Goal: Task Accomplishment & Management: Complete application form

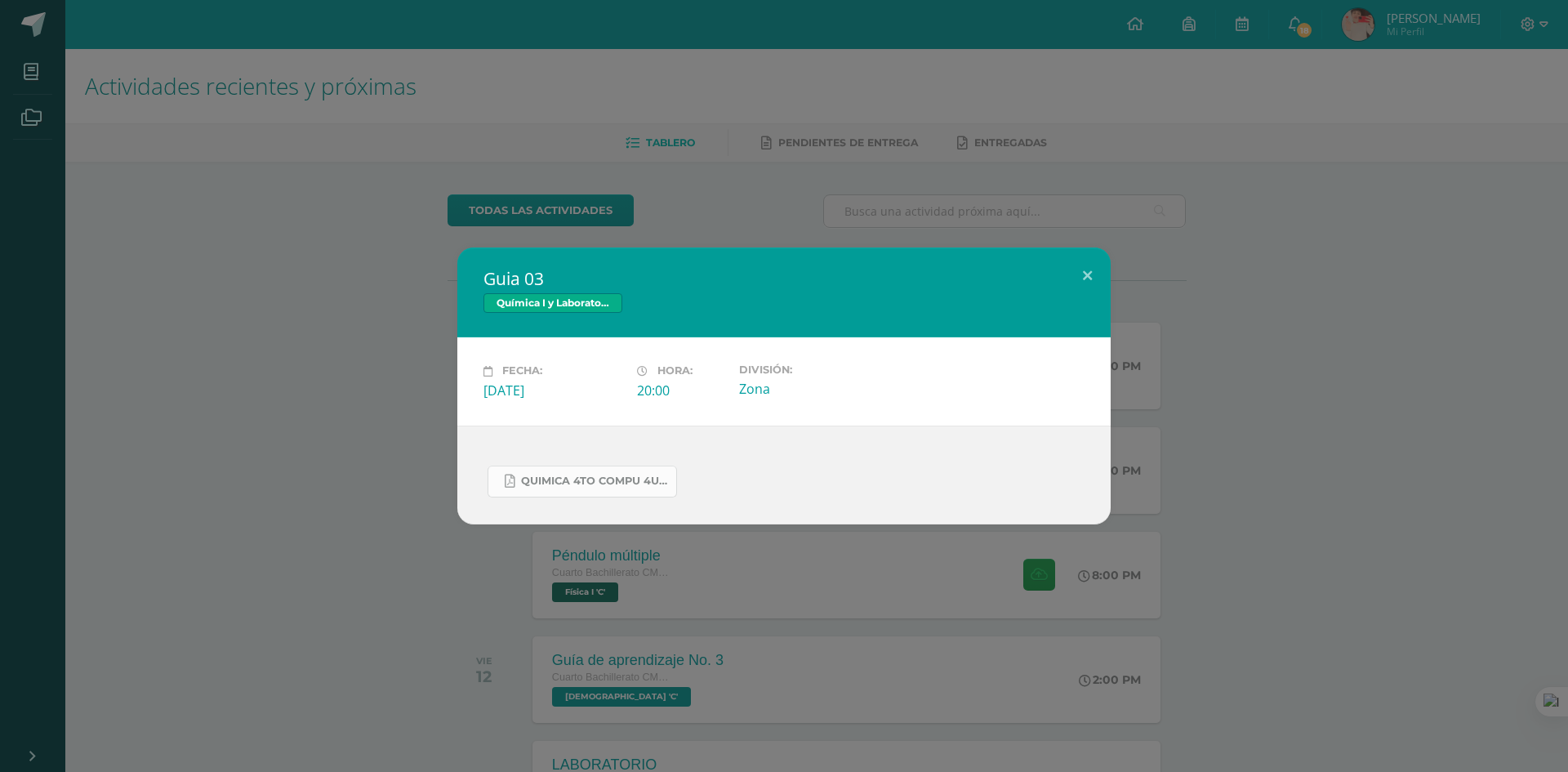
click at [589, 484] on span "Quimica 4to compu 4U.pdf" at bounding box center [595, 481] width 147 height 13
click at [1232, 294] on div "Guia 03 Química I y Laboratorio Fecha: [DATE] Hora: 20:00 División: Zona" at bounding box center [784, 386] width 1556 height 276
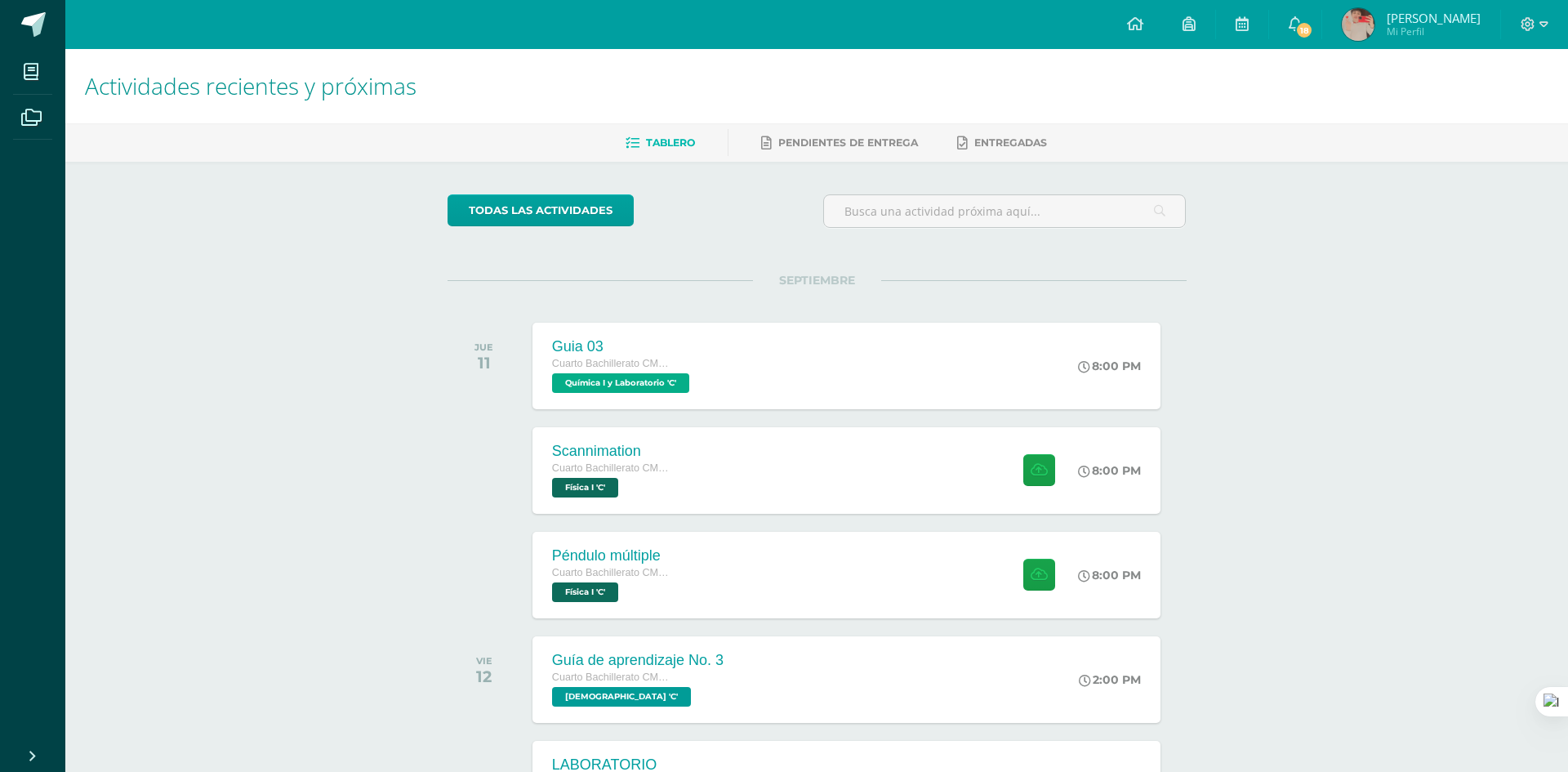
click at [1075, 264] on div "todas las Actividades No tienes actividades Échale un vistazo a los demás perío…" at bounding box center [817, 598] width 804 height 873
click at [939, 463] on div "Scannimation Cuarto Bachillerato CMP Bachillerato en CCLL con Orientación en Co…" at bounding box center [847, 470] width 635 height 87
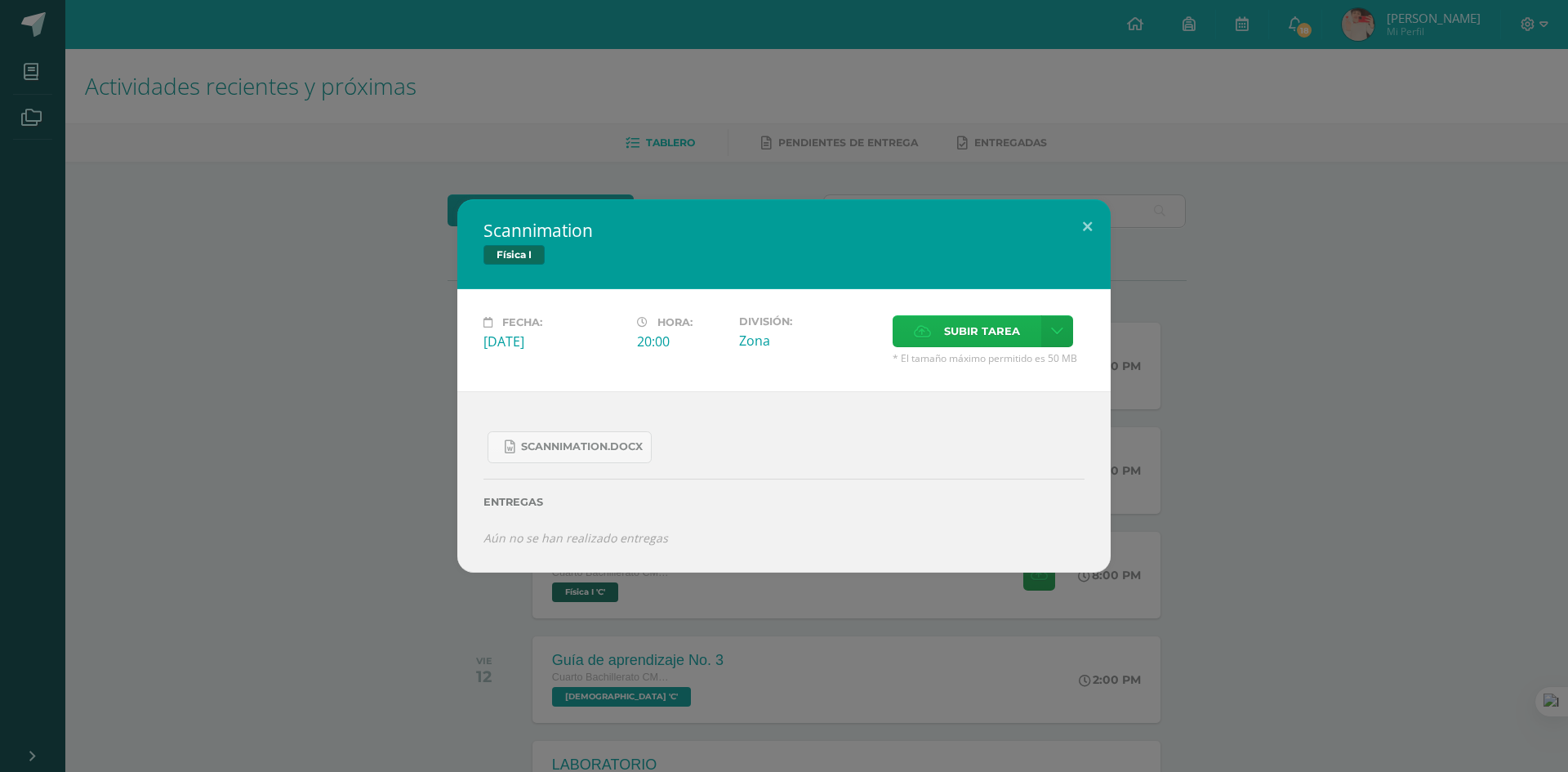
click at [911, 333] on label "Subir tarea" at bounding box center [967, 331] width 148 height 32
click at [0, 0] on input "Subir tarea" at bounding box center [0, 0] width 0 height 0
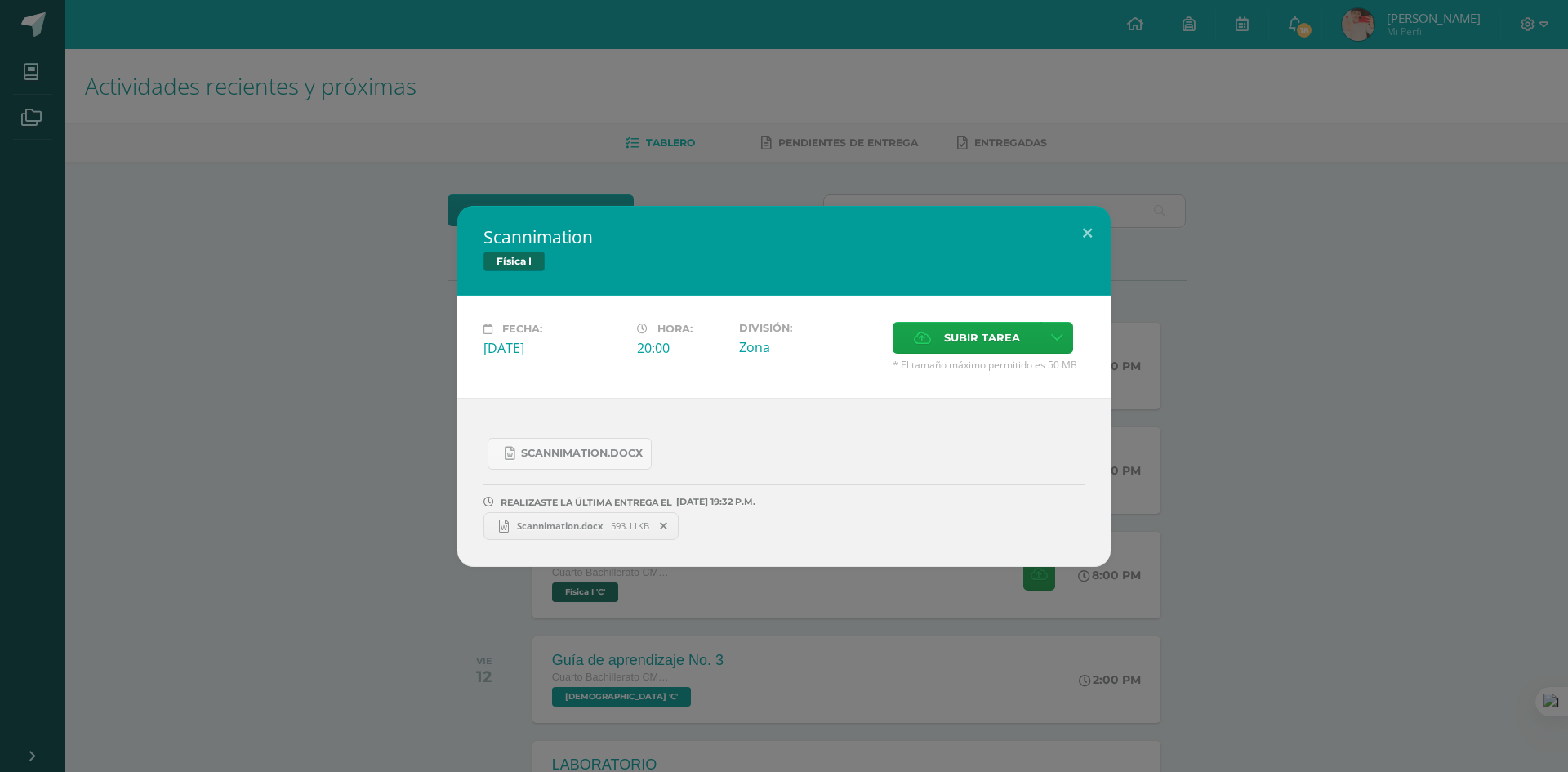
click at [1224, 221] on div "Scannimation Física I Fecha: [DATE] Hora: 20:00 División: Zona Cancelar" at bounding box center [784, 386] width 1556 height 362
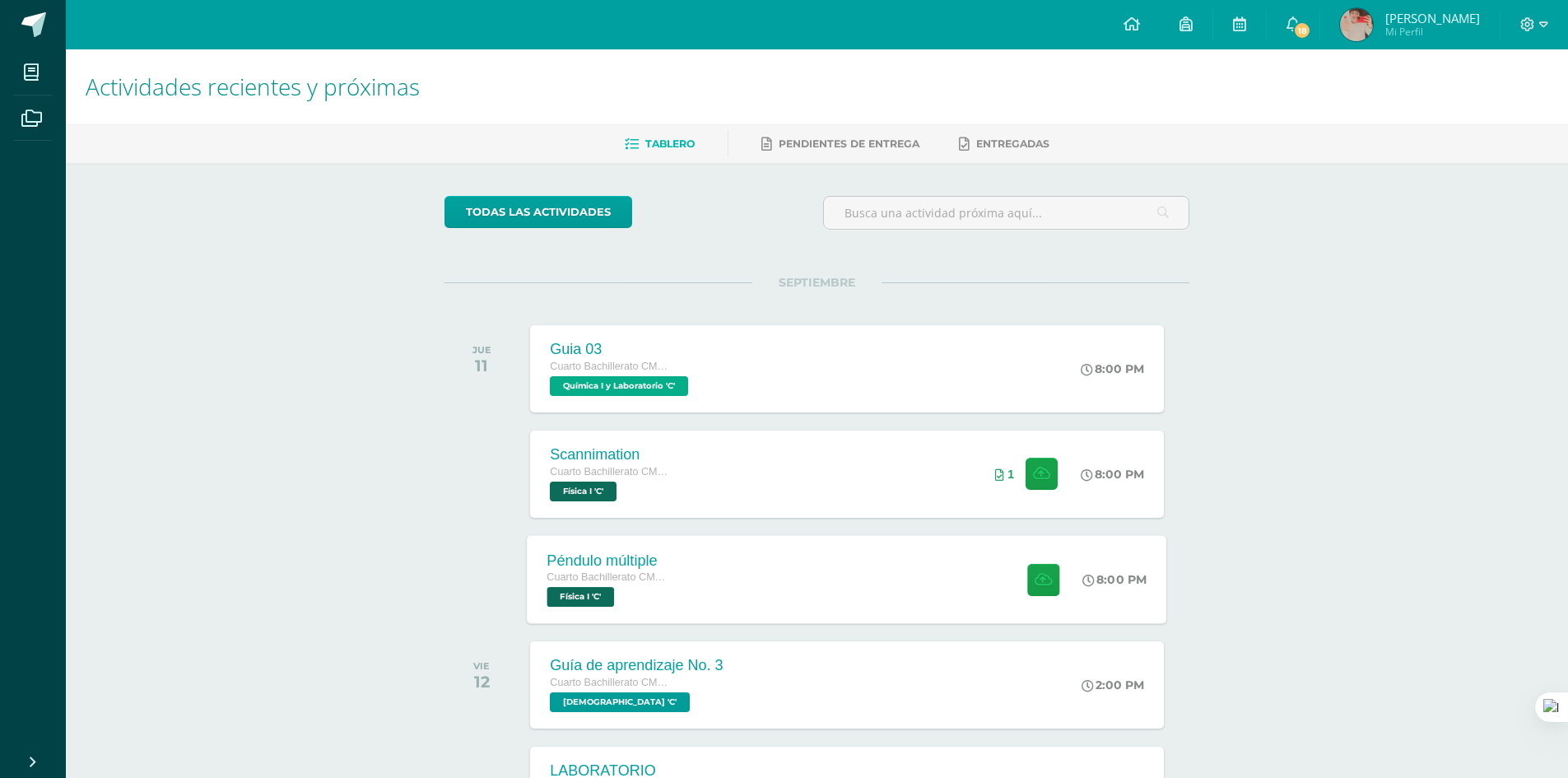
click at [940, 566] on div "Péndulo múltiple Cuarto Bachillerato CMP Bachillerato en CCLL con Orientación e…" at bounding box center [848, 578] width 640 height 88
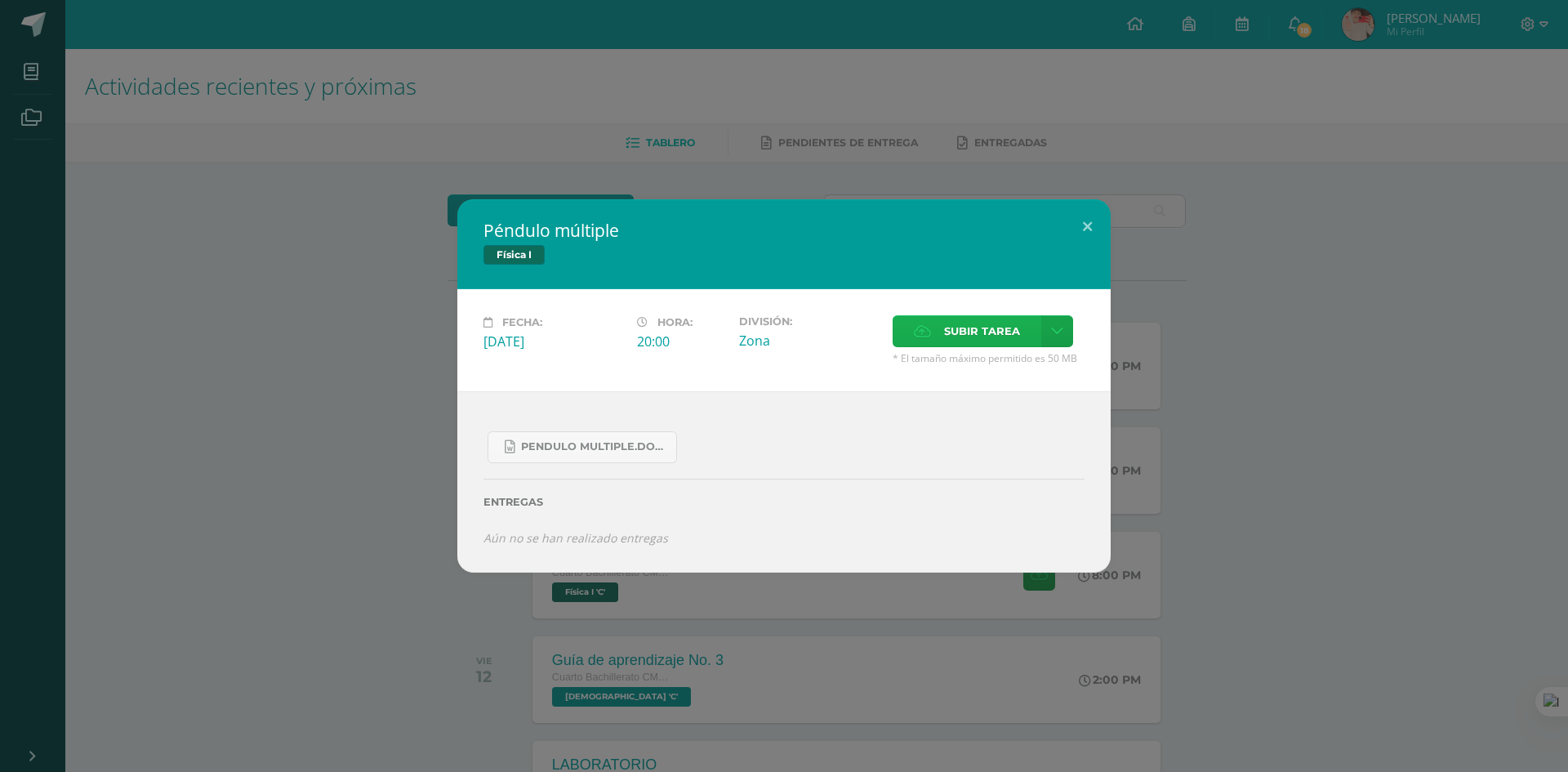
click at [990, 336] on span "Subir tarea" at bounding box center [982, 332] width 76 height 31
click at [0, 0] on input "Subir tarea" at bounding box center [0, 0] width 0 height 0
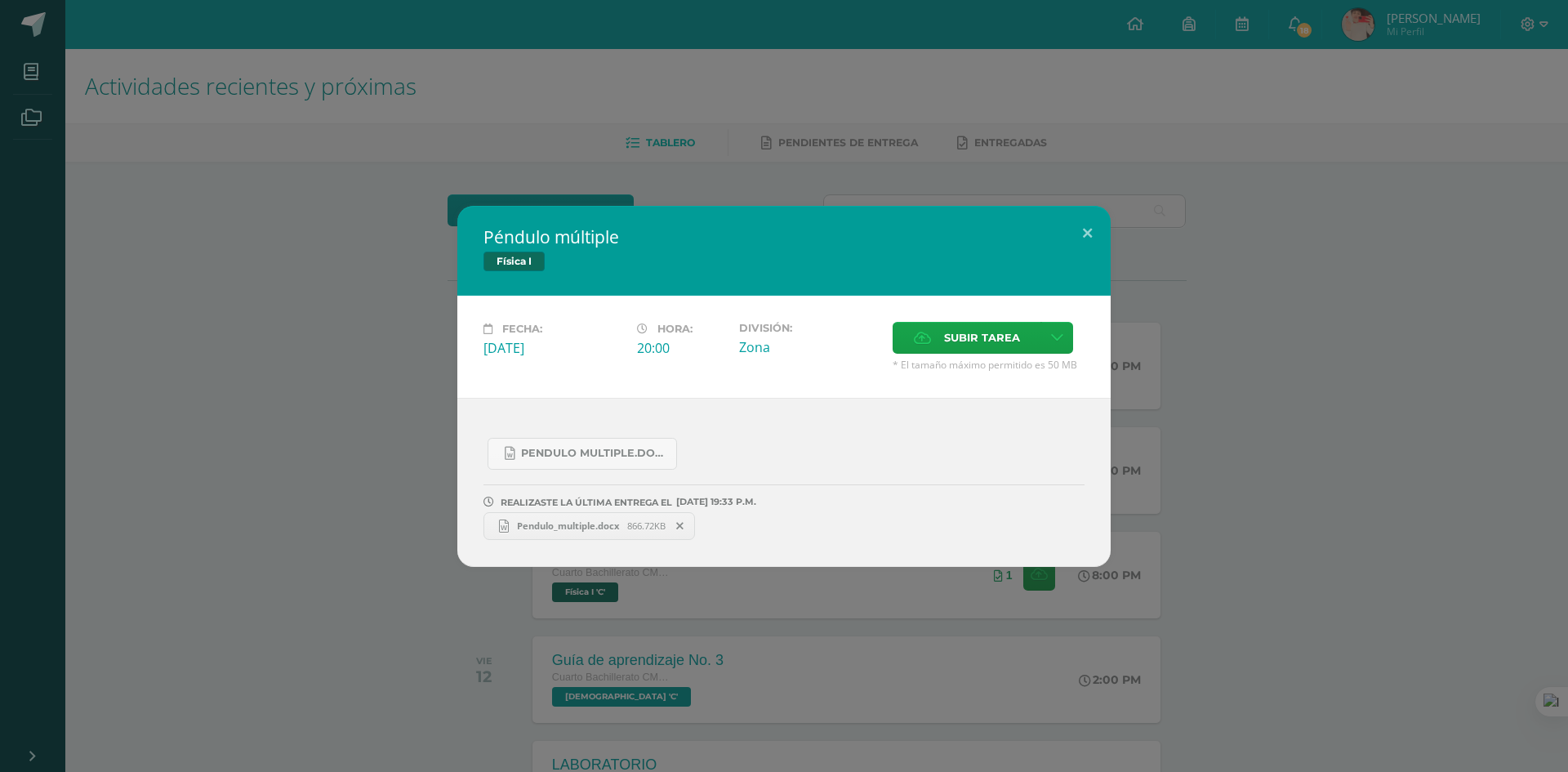
click at [1473, 461] on div "Péndulo múltiple Física I Fecha: [DATE] Hora: 20:00 División: Zona" at bounding box center [784, 386] width 1556 height 362
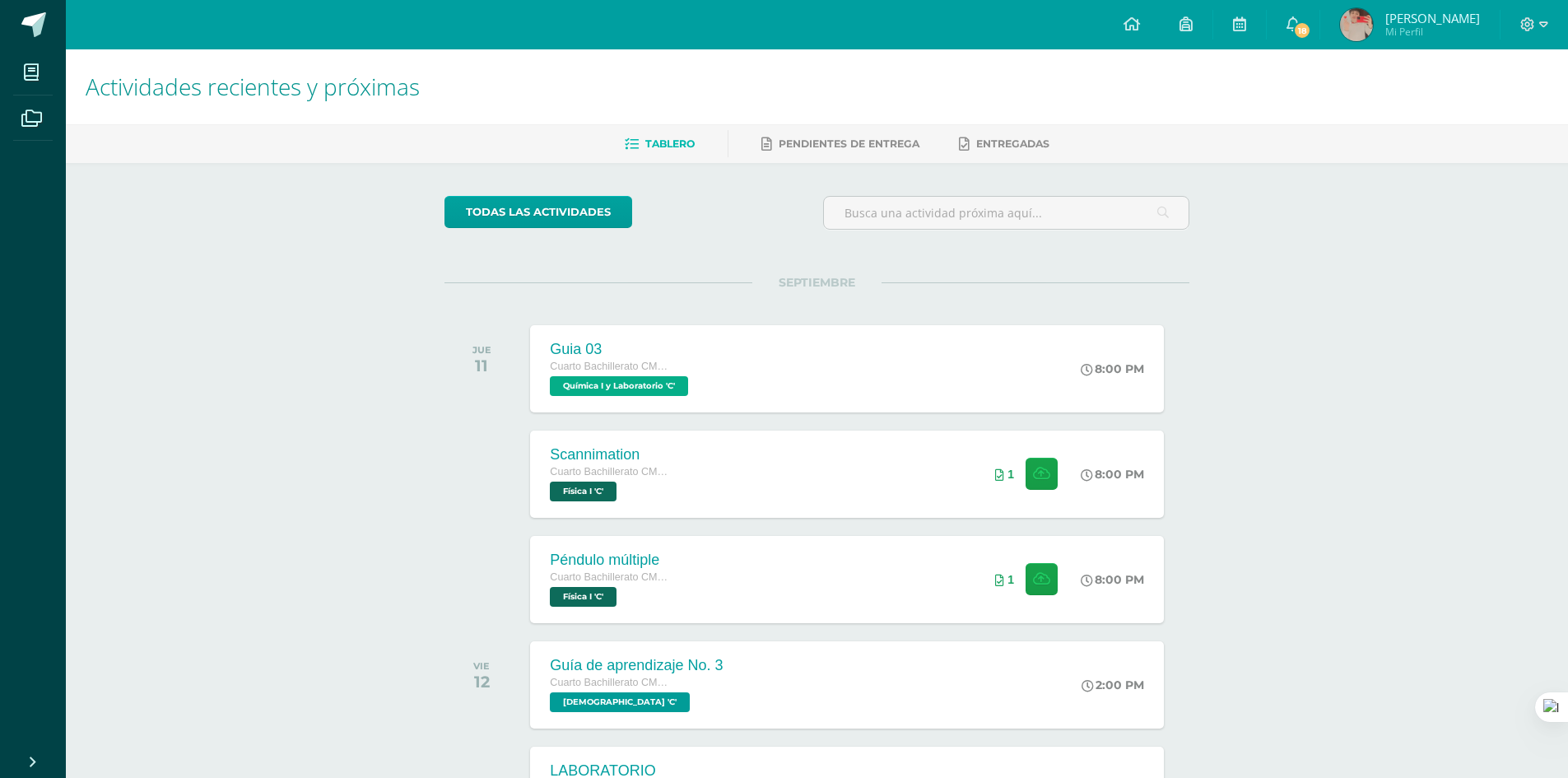
scroll to position [265, 0]
